Goal: Task Accomplishment & Management: Use online tool/utility

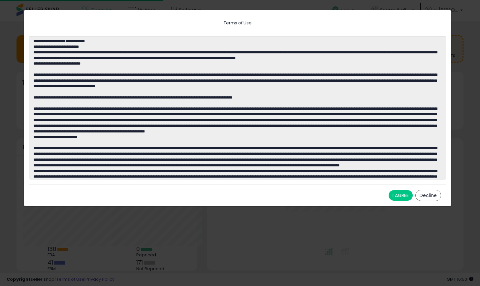
scroll to position [92, 243]
click at [405, 198] on button "I AGREE" at bounding box center [400, 195] width 24 height 11
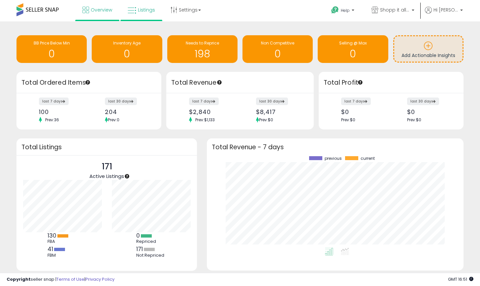
click at [150, 8] on span "Listings" at bounding box center [146, 10] width 17 height 7
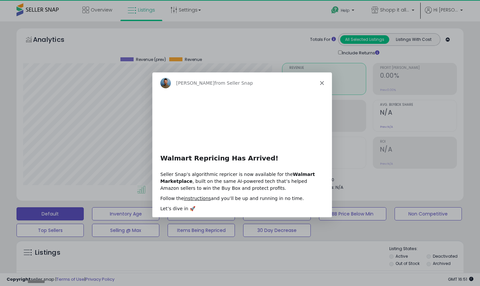
scroll to position [135, 259]
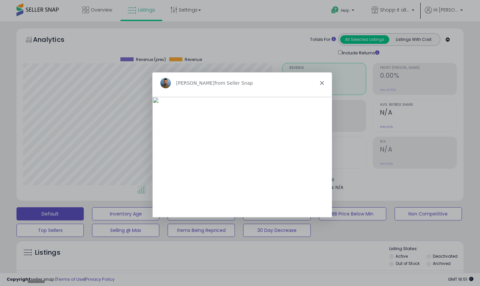
click at [320, 82] on icon "Close" at bounding box center [321, 83] width 4 height 4
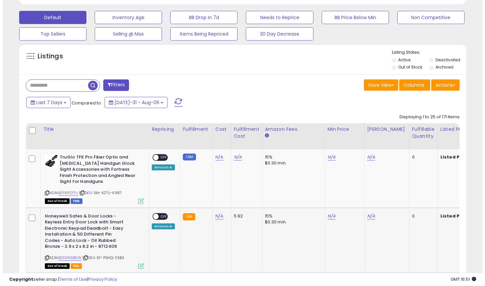
scroll to position [205, 0]
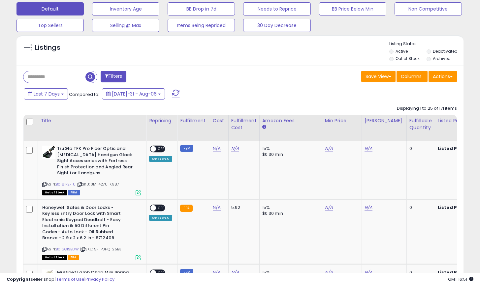
click at [120, 77] on button "Filters" at bounding box center [114, 77] width 26 height 12
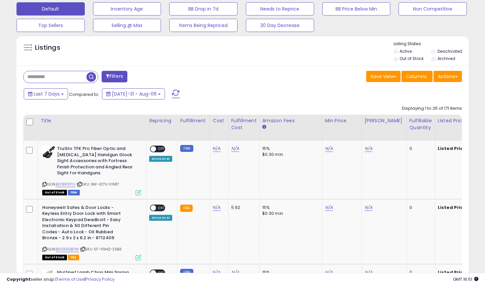
scroll to position [135, 262]
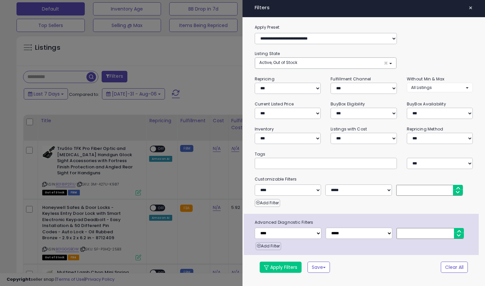
click at [283, 65] on button "Active, Out of Stock ×" at bounding box center [325, 63] width 141 height 11
select select "**********"
click at [278, 87] on span "Out of Stock" at bounding box center [275, 88] width 24 height 6
click at [286, 268] on button "Apply Filters" at bounding box center [281, 267] width 42 height 11
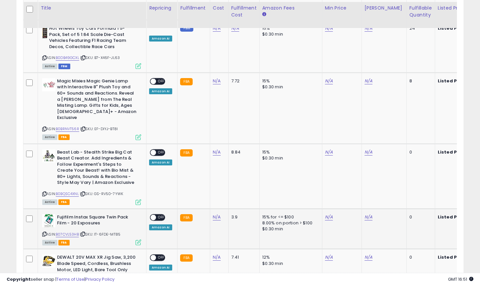
scroll to position [784, 0]
